Goal: Task Accomplishment & Management: Manage account settings

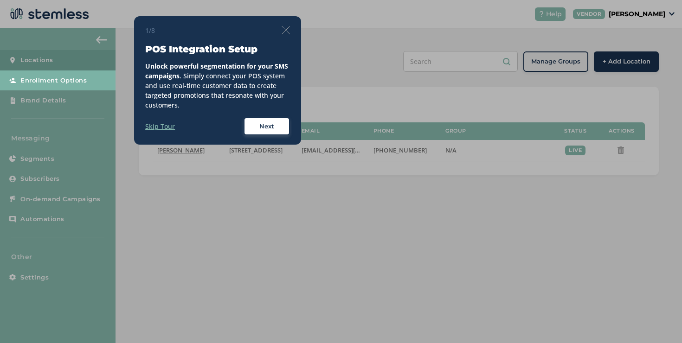
click at [284, 32] on img at bounding box center [285, 30] width 8 height 8
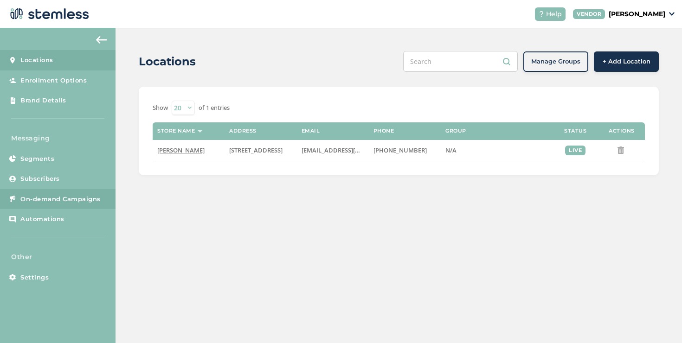
click at [80, 198] on span "On-demand Campaigns" at bounding box center [60, 199] width 80 height 9
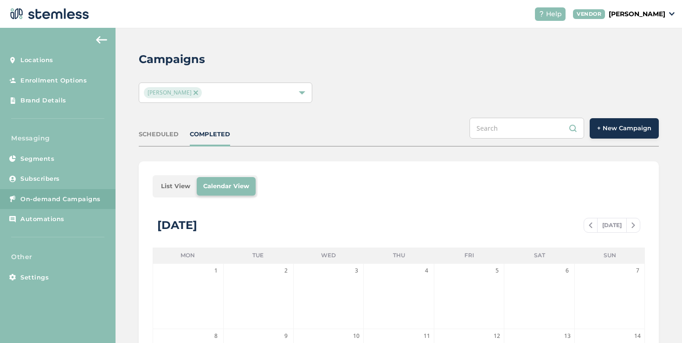
click at [173, 192] on li "List View" at bounding box center [175, 186] width 42 height 19
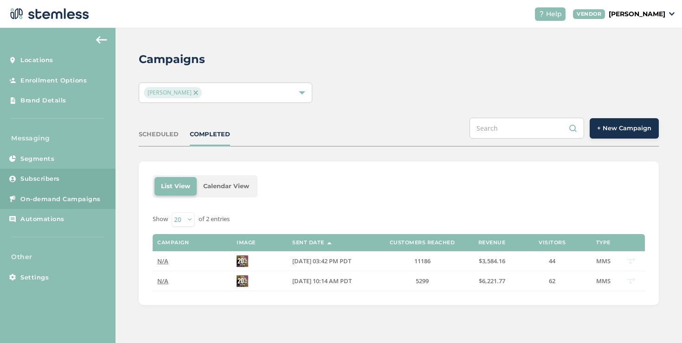
click at [73, 170] on link "Subscribers" at bounding box center [57, 179] width 115 height 20
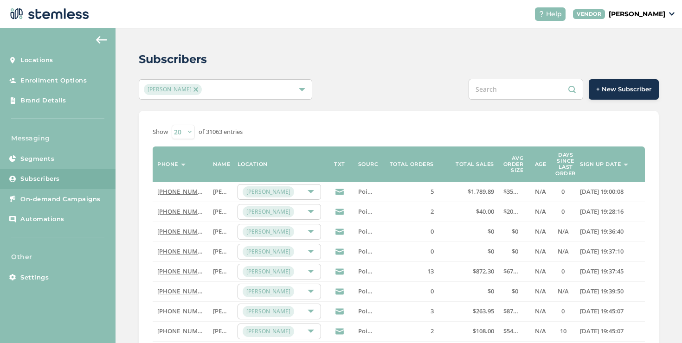
click at [596, 166] on label "Sign up date" at bounding box center [600, 164] width 41 height 6
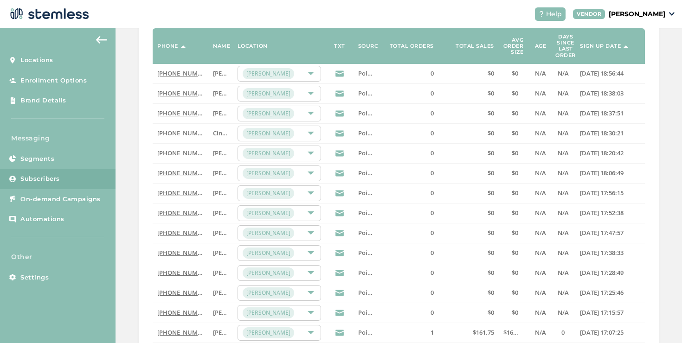
scroll to position [82, 0]
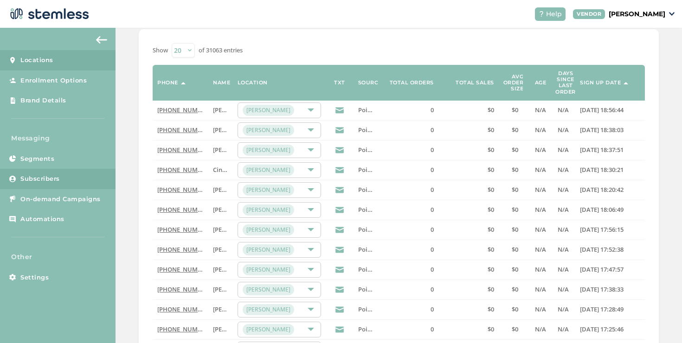
click at [69, 67] on link "Locations" at bounding box center [57, 60] width 115 height 20
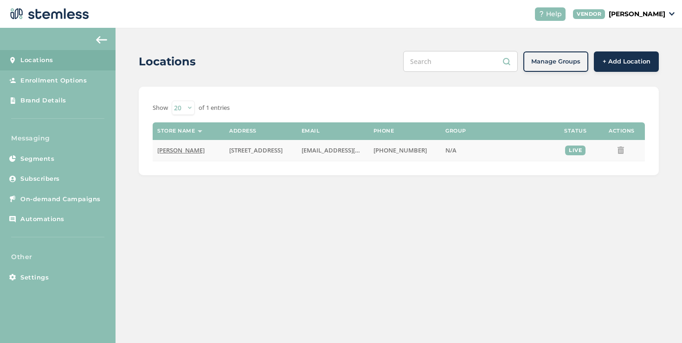
click at [190, 151] on span "[PERSON_NAME]" at bounding box center [180, 150] width 47 height 8
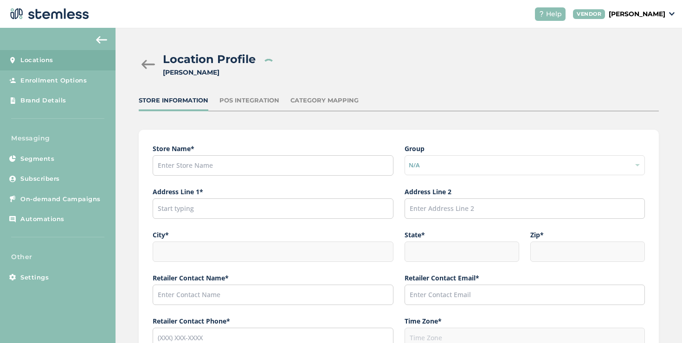
click at [245, 95] on div "Location Profile Zaza Delivery Store Information POS Integration Category Mappi…" at bounding box center [398, 322] width 566 height 588
type input "[PERSON_NAME]"
type input "[STREET_ADDRESS]"
type input "[GEOGRAPHIC_DATA]"
type input "NV"
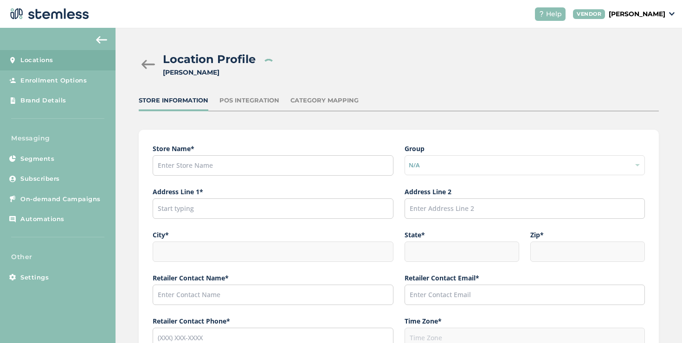
type input "89118"
type input "[PERSON_NAME]"
type input "[EMAIL_ADDRESS][DOMAIN_NAME]"
type input "[PHONE_NUMBER]"
type input "America/Los_Angeles"
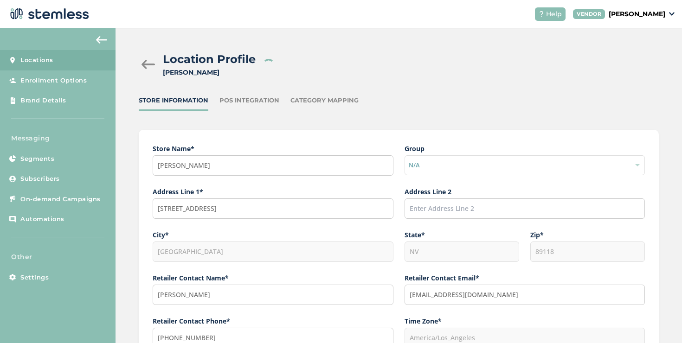
click at [244, 100] on div "POS Integration" at bounding box center [249, 100] width 60 height 9
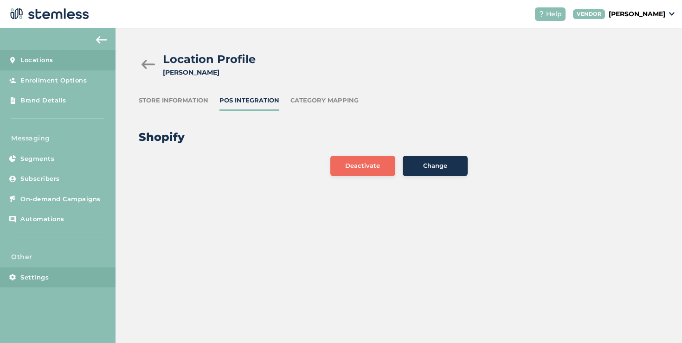
click at [51, 287] on link "Settings" at bounding box center [57, 278] width 115 height 20
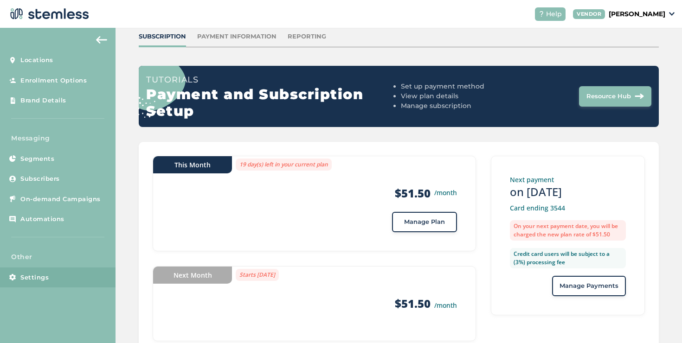
scroll to position [59, 0]
